Goal: Task Accomplishment & Management: Use online tool/utility

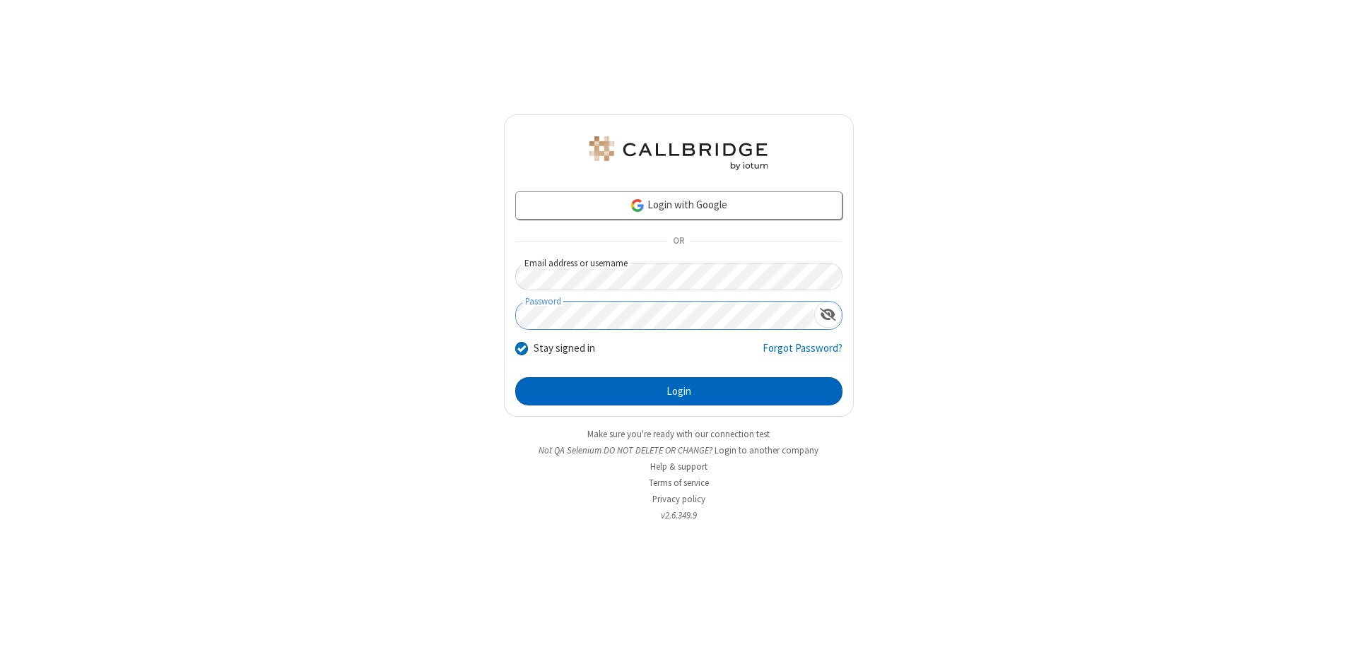
click at [678, 392] on button "Login" at bounding box center [678, 391] width 327 height 28
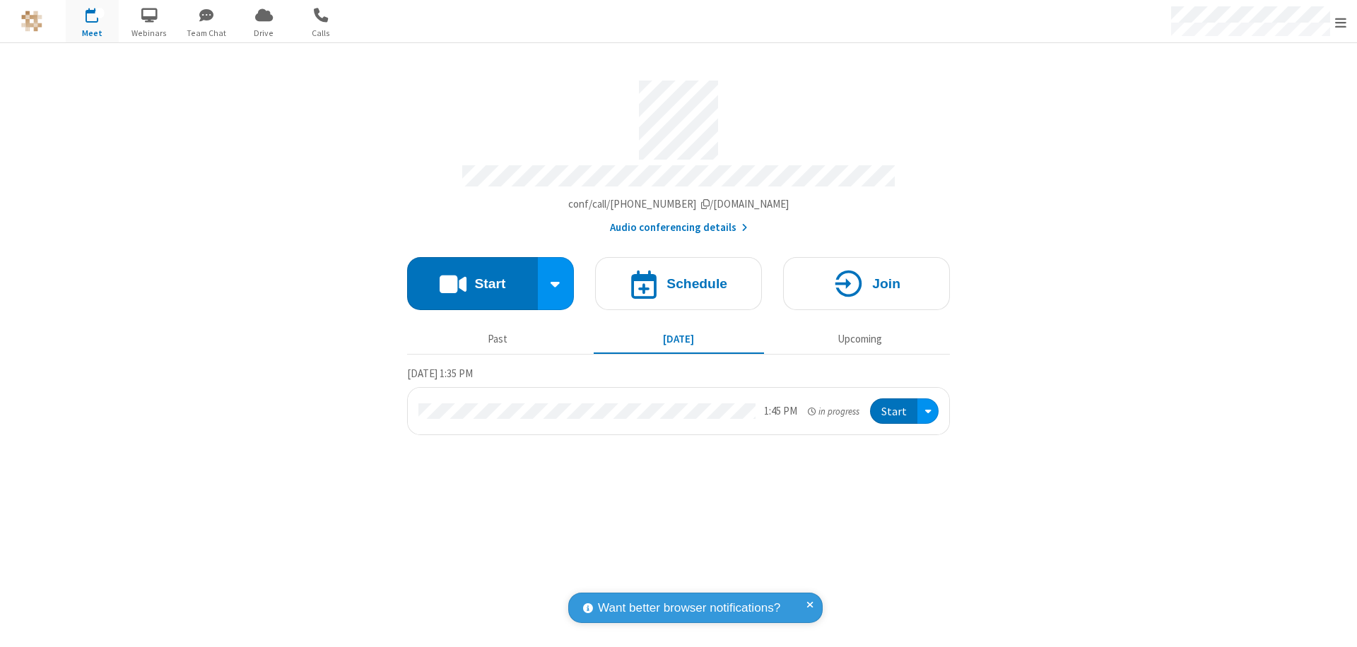
click at [472, 277] on button "Start" at bounding box center [472, 283] width 131 height 53
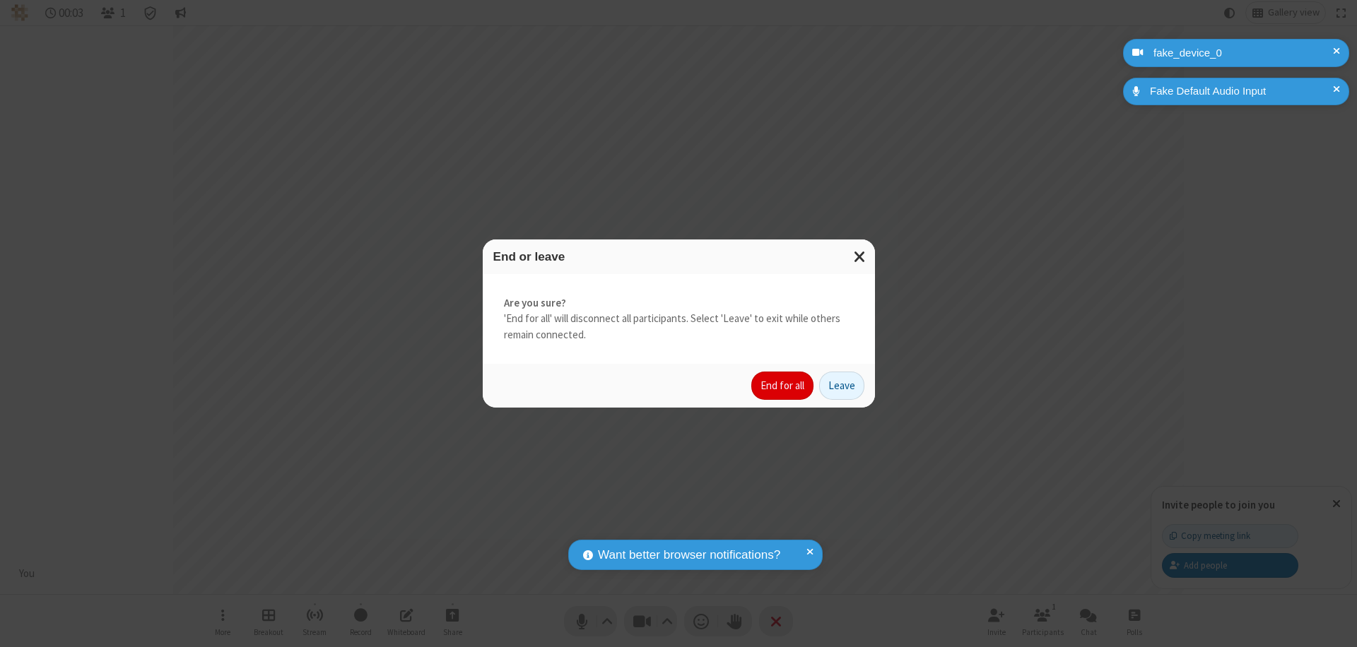
click at [783, 386] on button "End for all" at bounding box center [782, 386] width 62 height 28
